Goal: Task Accomplishment & Management: Use online tool/utility

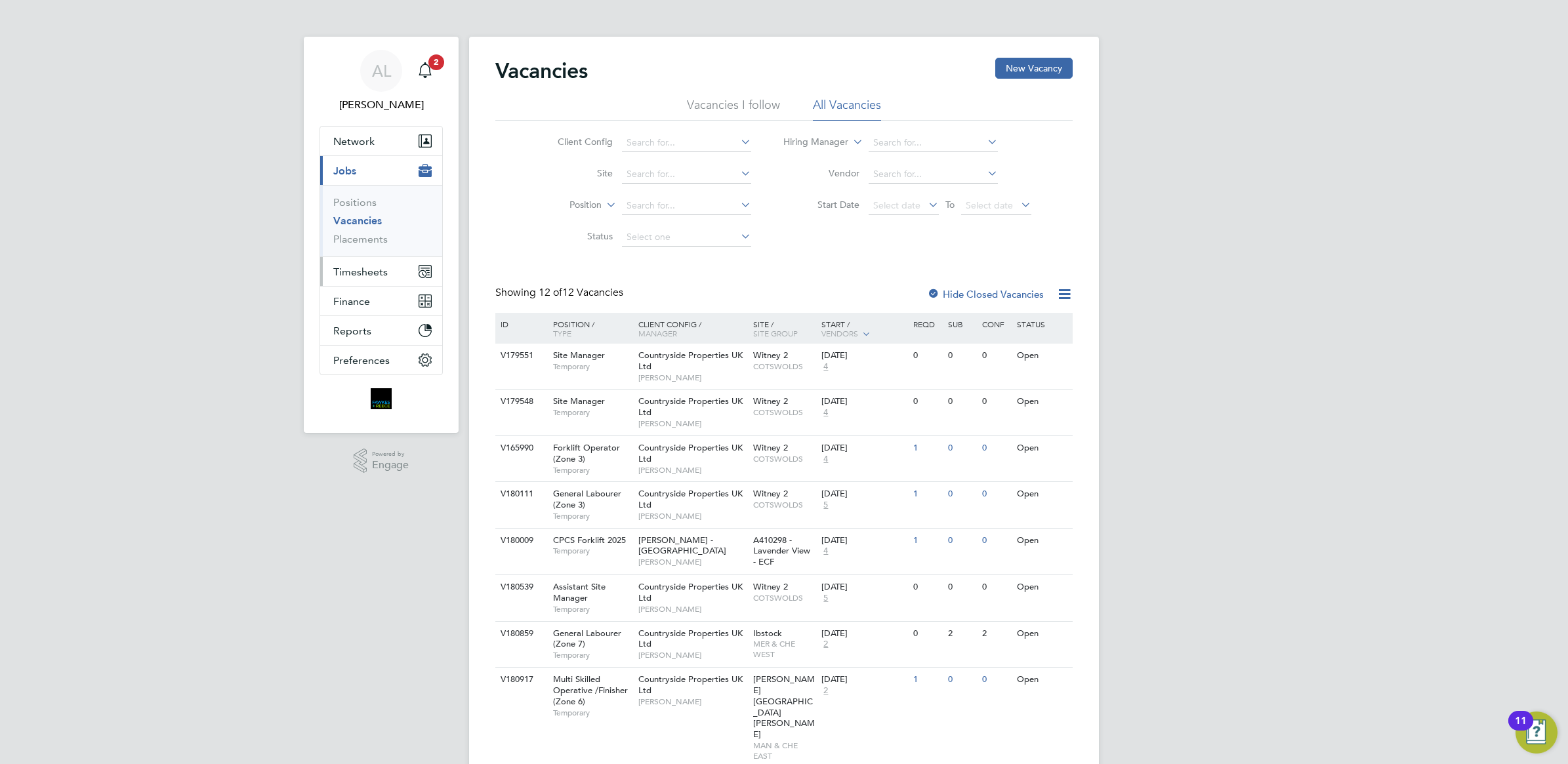
click at [361, 273] on span "Timesheets" at bounding box center [361, 272] width 54 height 13
click at [363, 234] on link "Timesheets" at bounding box center [361, 232] width 54 height 13
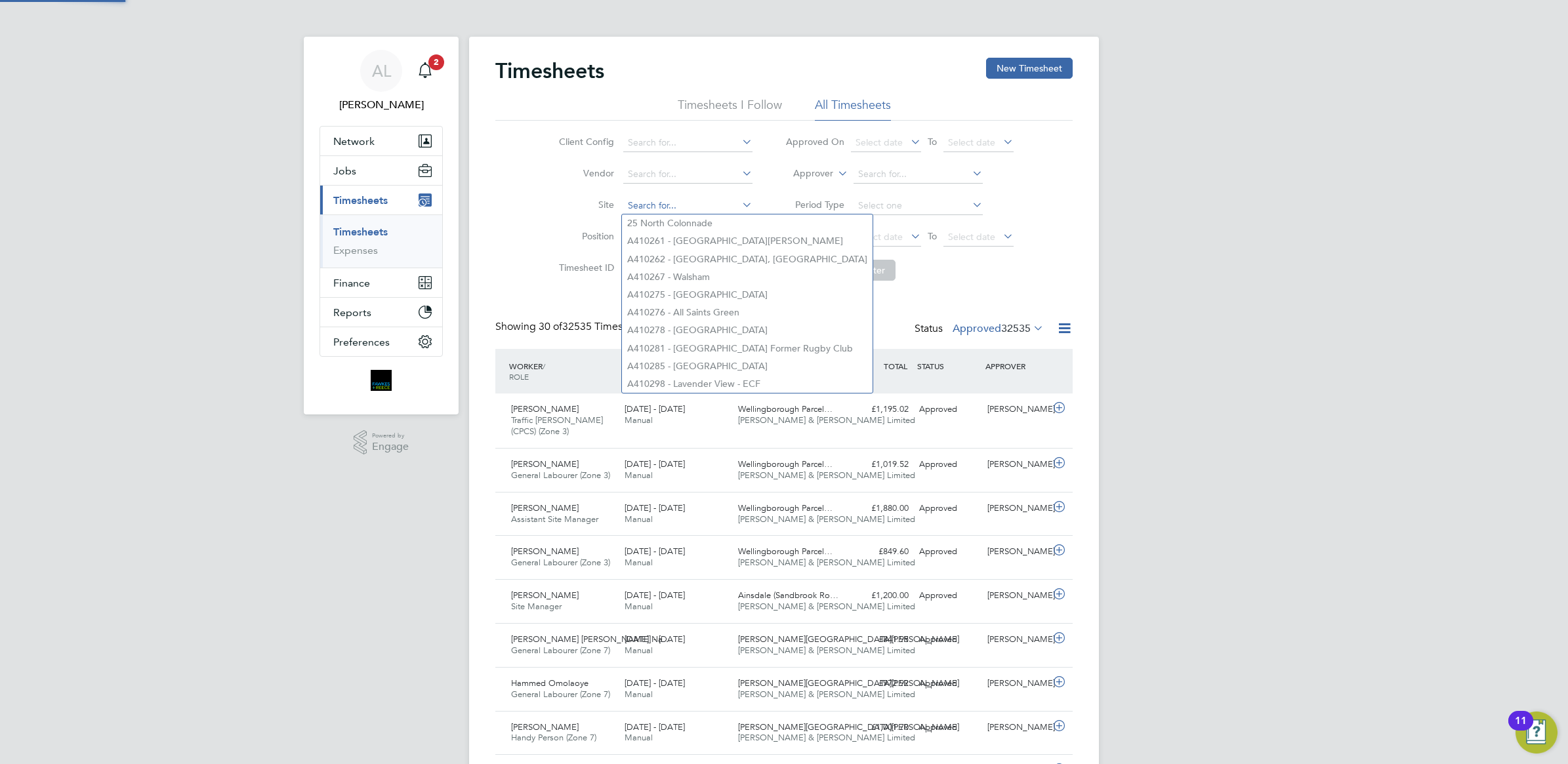
click at [650, 201] on input at bounding box center [688, 205] width 129 height 18
click at [562, 220] on li "Site" at bounding box center [654, 206] width 230 height 32
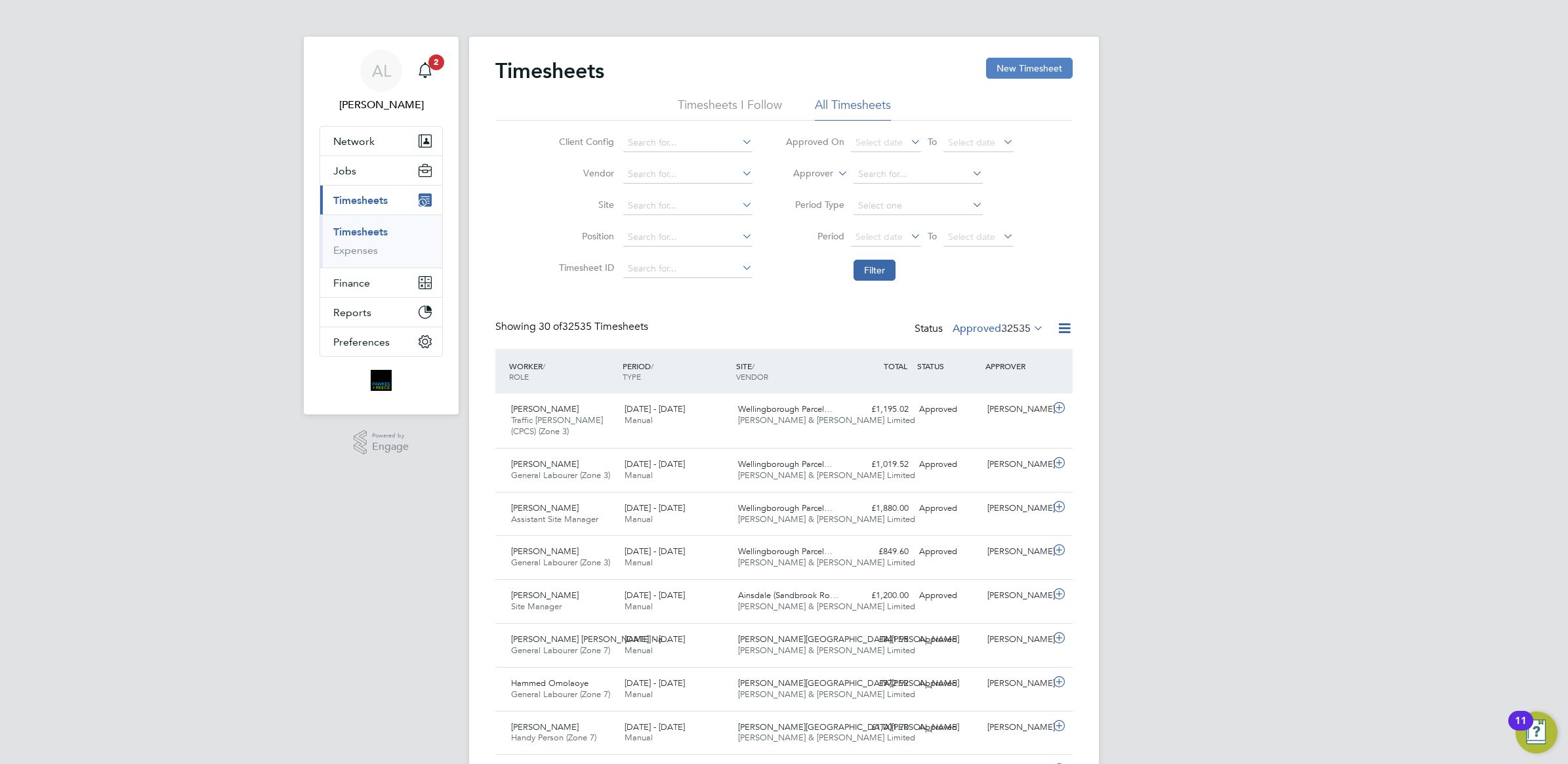
click at [1012, 65] on button "New Timesheet" at bounding box center [1029, 68] width 87 height 21
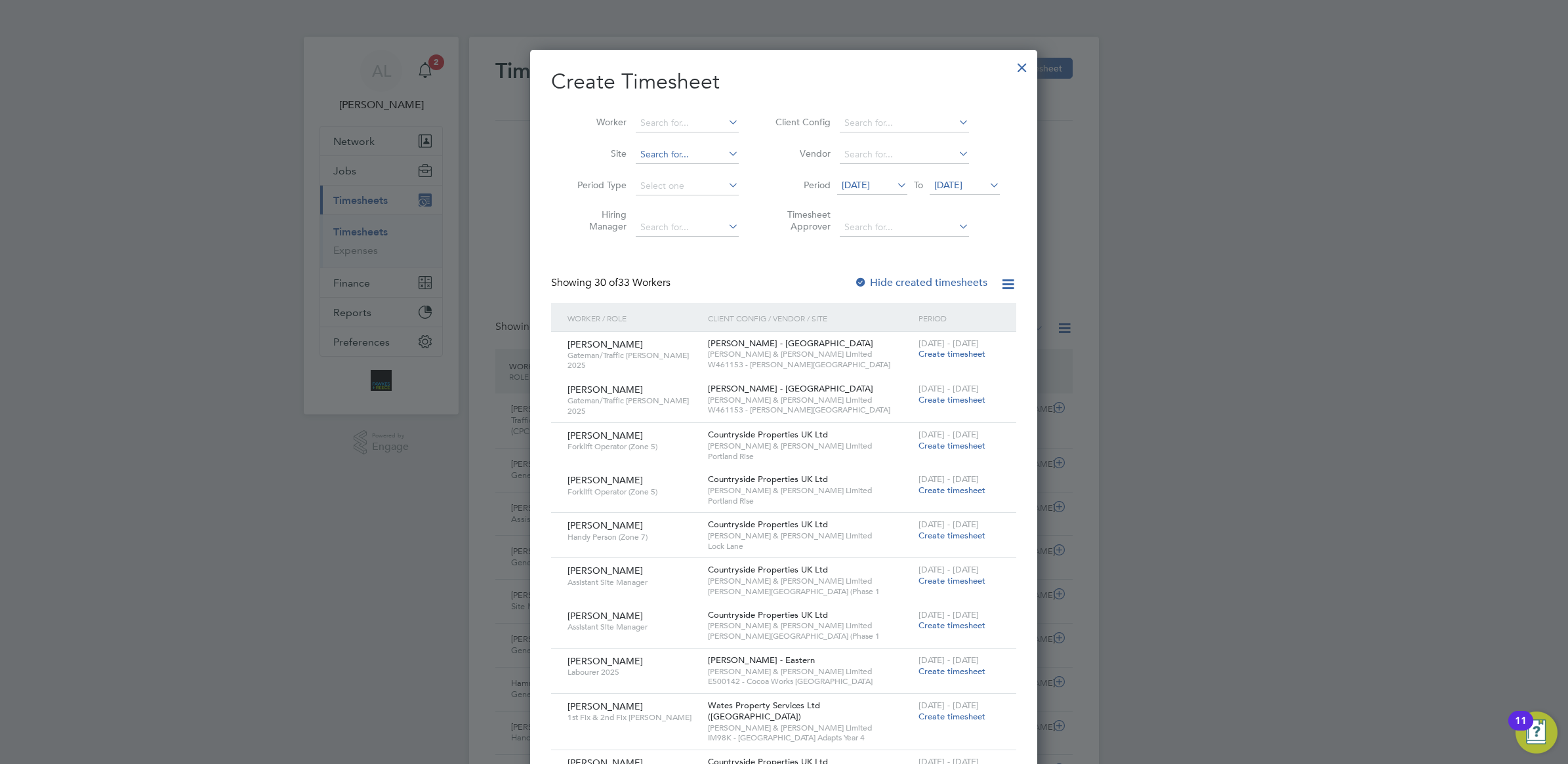
click at [702, 145] on input at bounding box center [687, 154] width 103 height 18
click at [490, 165] on div at bounding box center [784, 382] width 1568 height 764
click at [515, 164] on div at bounding box center [784, 382] width 1568 height 764
click at [1030, 66] on div at bounding box center [1021, 64] width 23 height 23
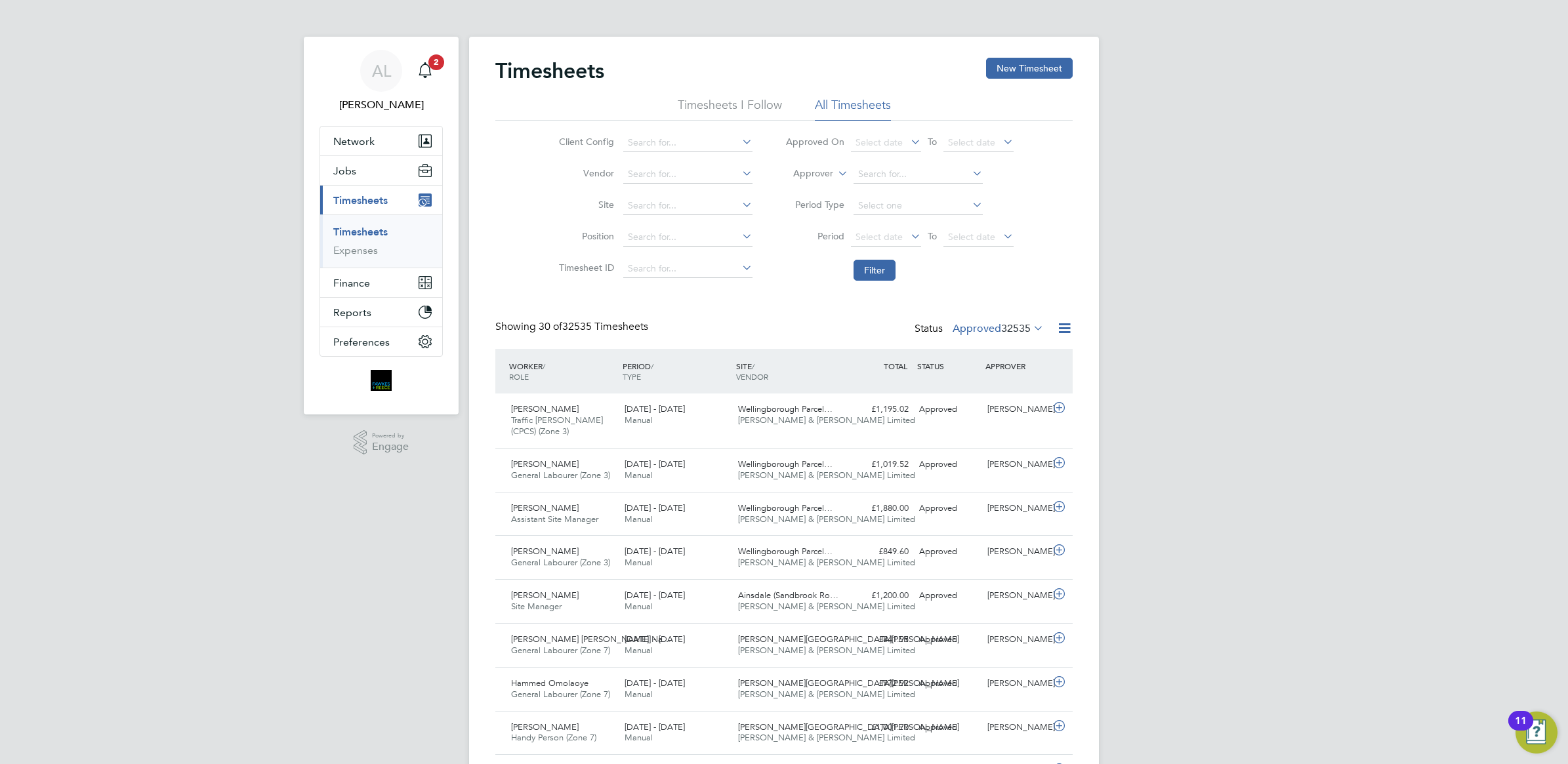
click at [757, 107] on li "Timesheets I Follow" at bounding box center [729, 108] width 105 height 23
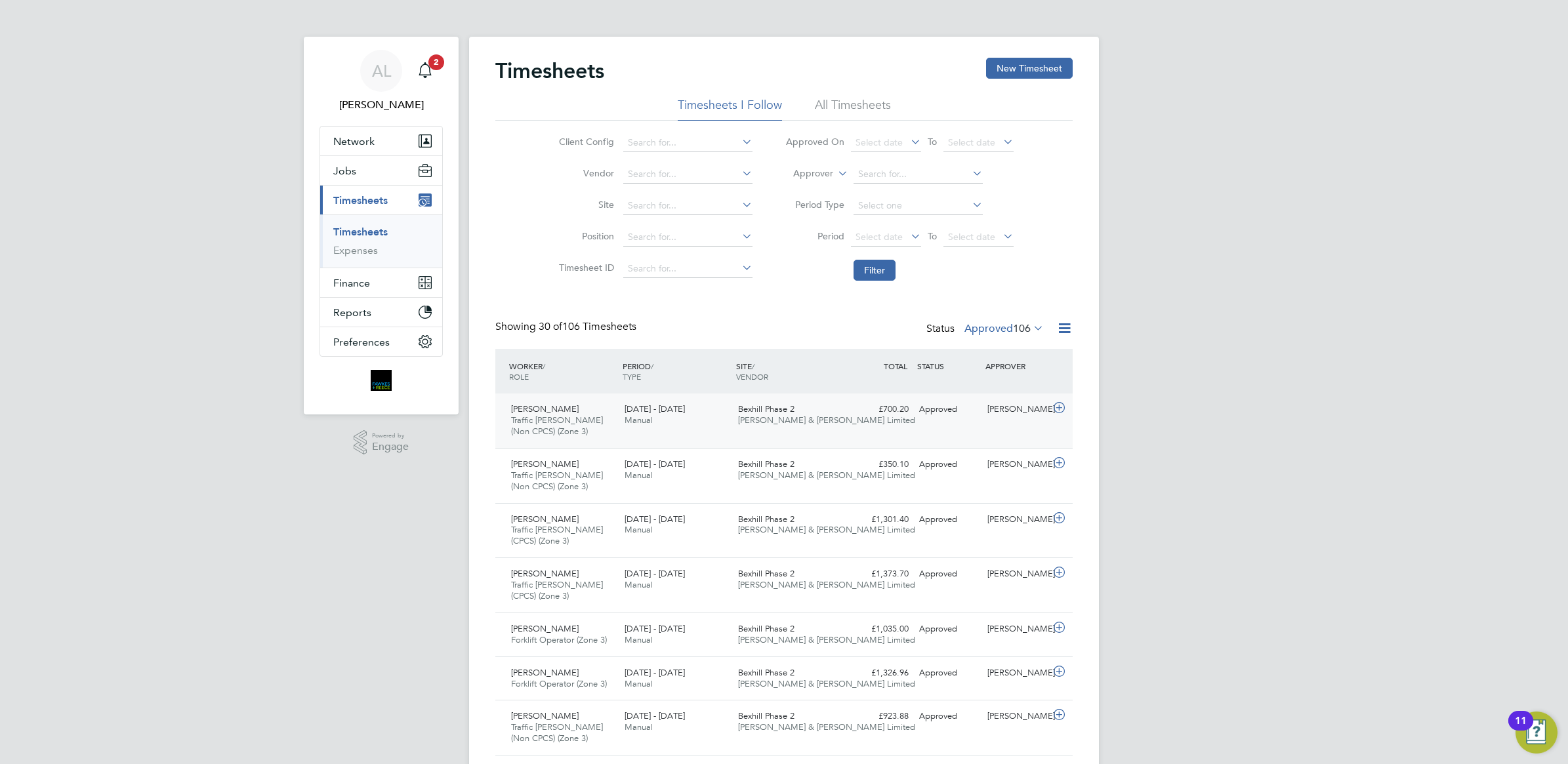
click at [703, 425] on div "15 - 21 Sep 2025 Manual" at bounding box center [676, 415] width 114 height 33
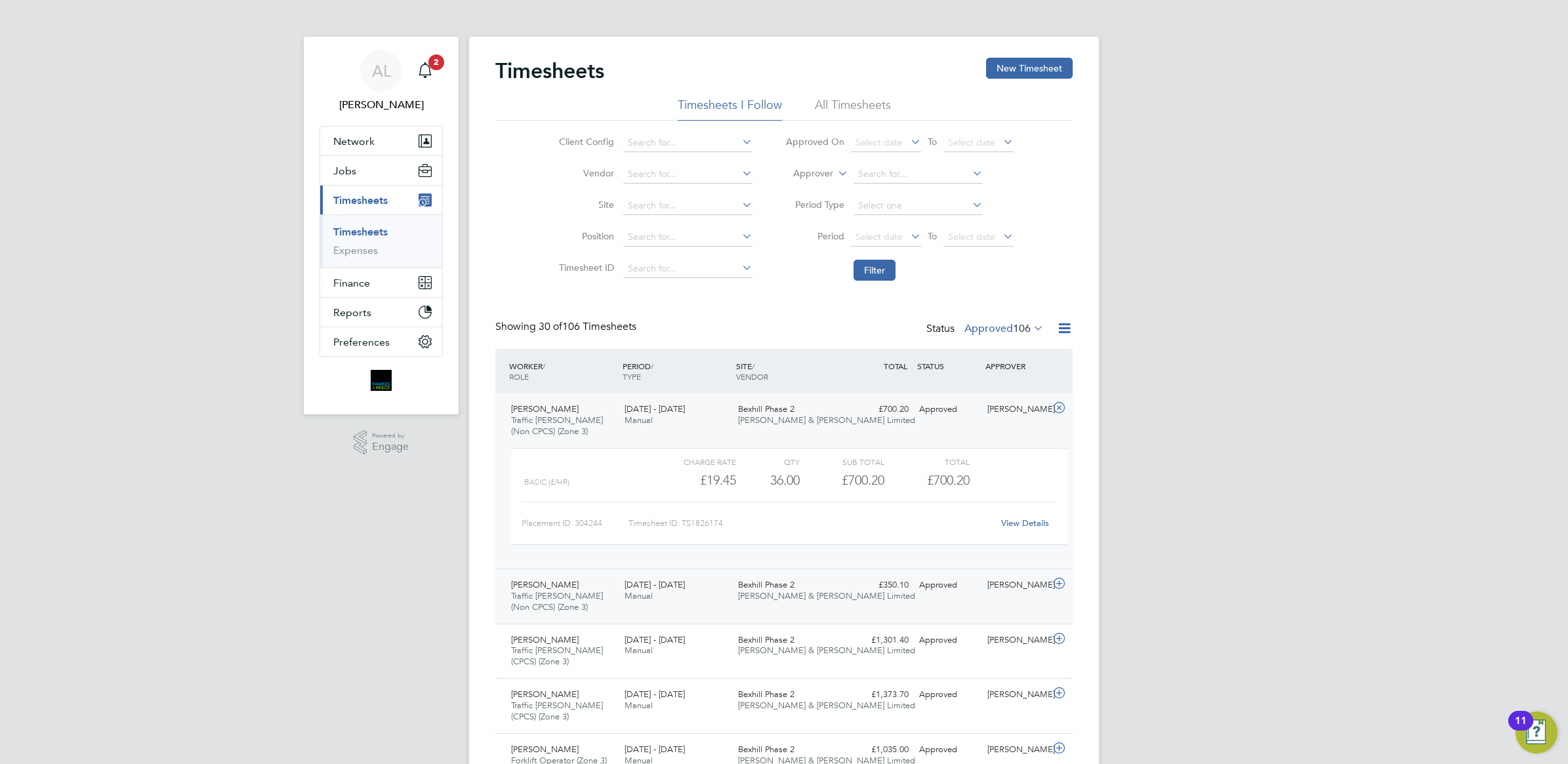
click at [696, 584] on div "8 - 14 Sep 2025 Manual" at bounding box center [676, 591] width 114 height 33
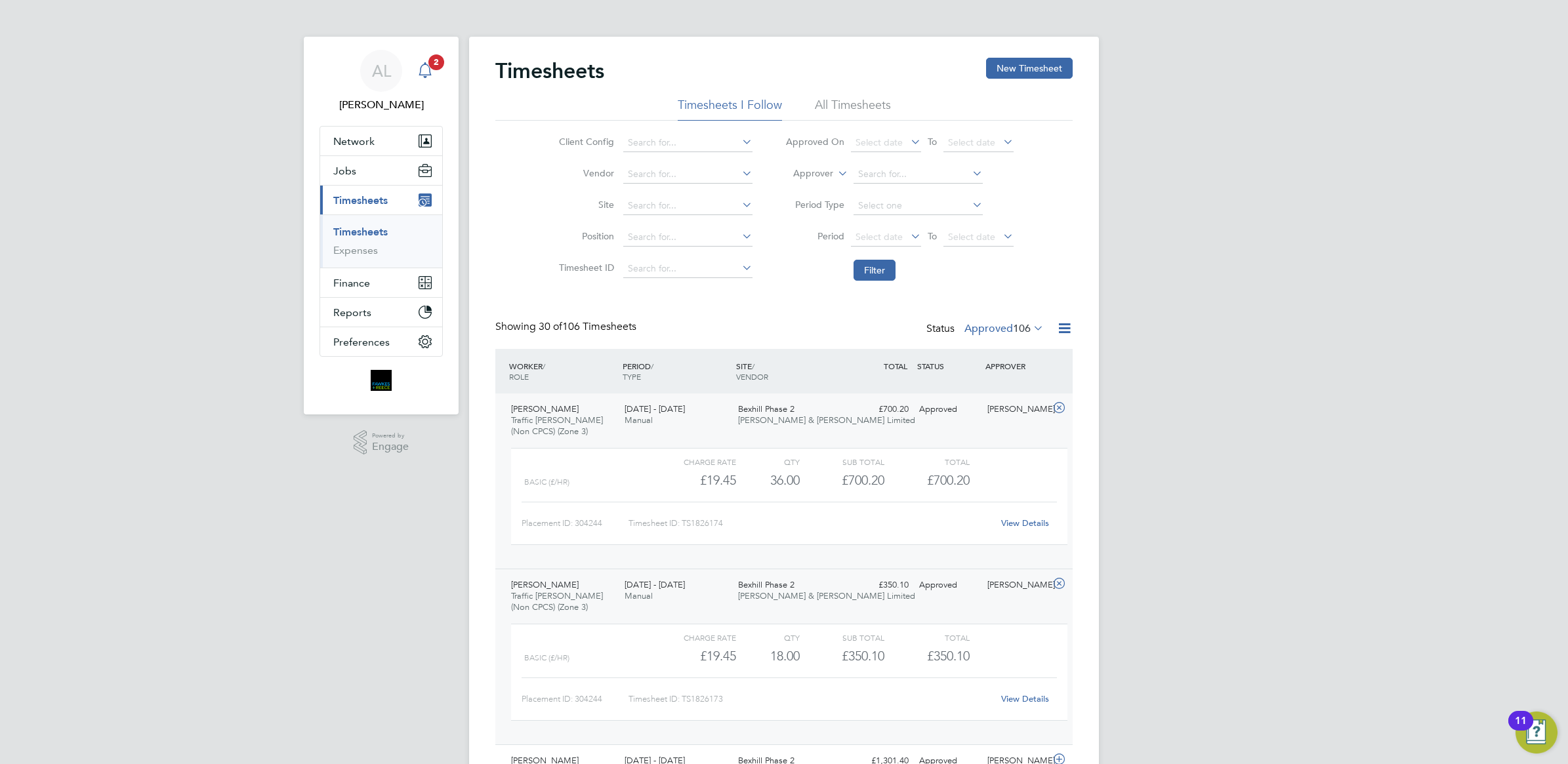
click at [428, 65] on app-alerts-badge "2" at bounding box center [436, 62] width 17 height 18
